Goal: Find specific page/section

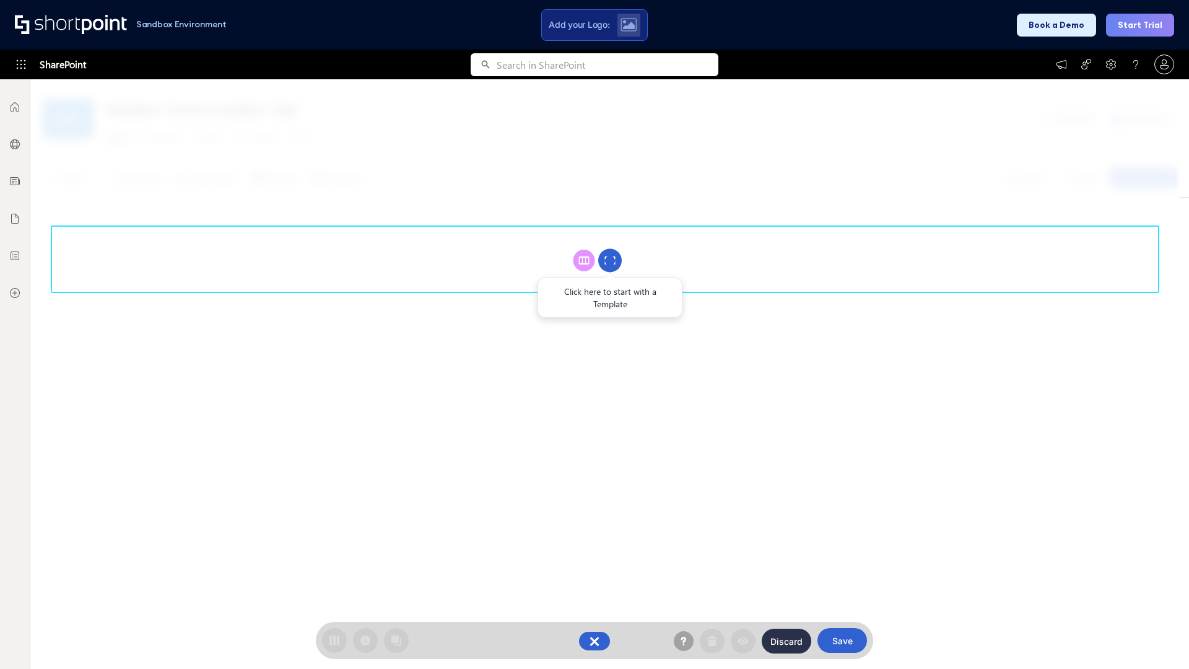
click at [610, 260] on circle at bounding box center [610, 261] width 24 height 24
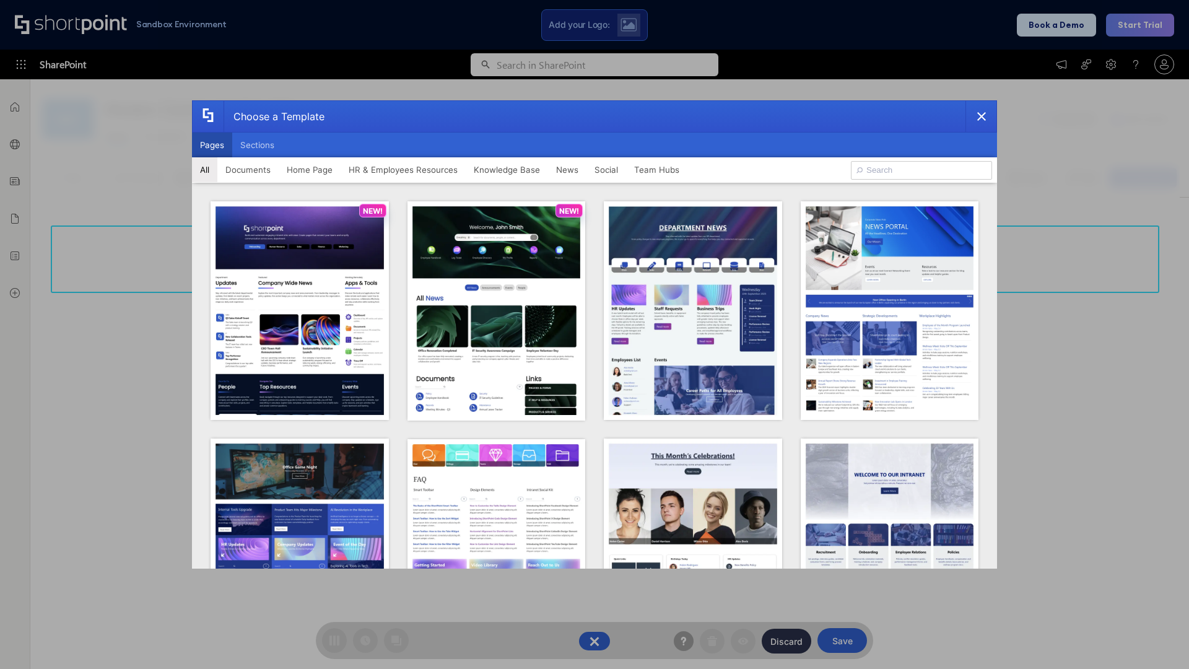
click at [212, 145] on button "Pages" at bounding box center [212, 145] width 40 height 25
type input "Social Layout 2"
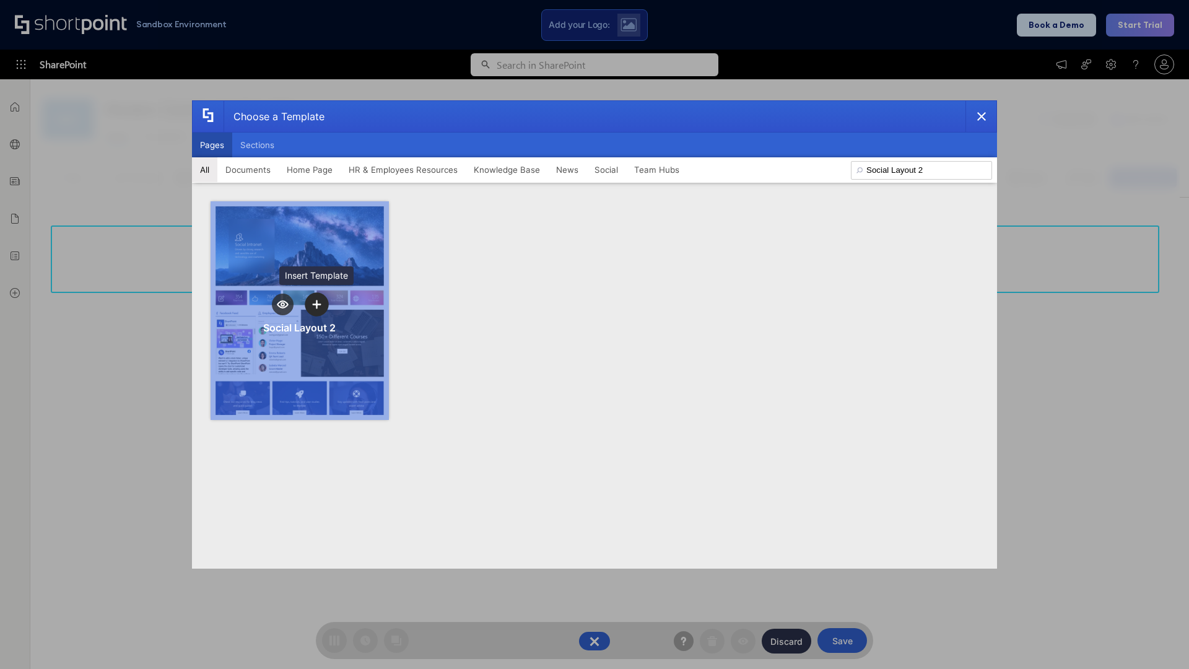
click at [317, 304] on icon "template selector" at bounding box center [316, 304] width 9 height 9
